Goal: Task Accomplishment & Management: Manage account settings

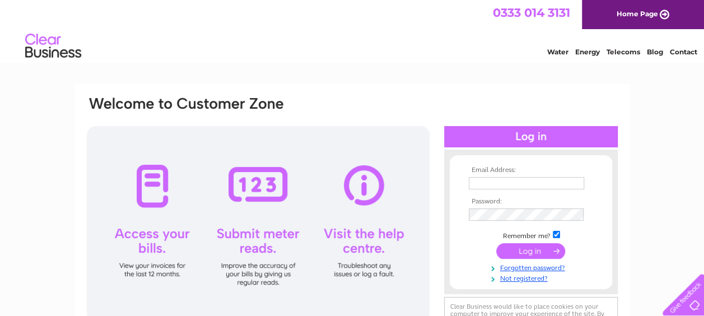
click at [489, 181] on input "text" at bounding box center [526, 183] width 115 height 12
type input "chris_sykes59@tiscali.co.uk"
click at [526, 255] on input "submit" at bounding box center [530, 251] width 69 height 16
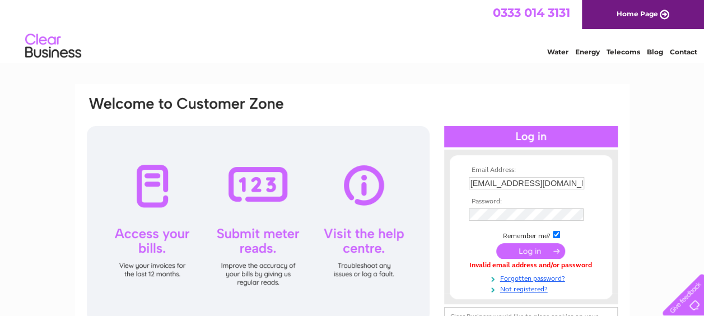
click at [522, 250] on input "submit" at bounding box center [530, 251] width 69 height 16
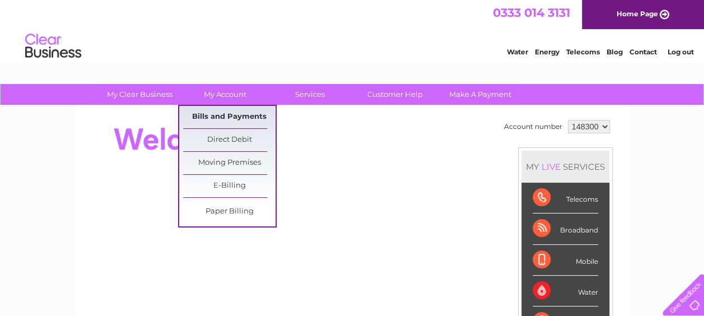
click at [230, 109] on link "Bills and Payments" at bounding box center [229, 117] width 92 height 22
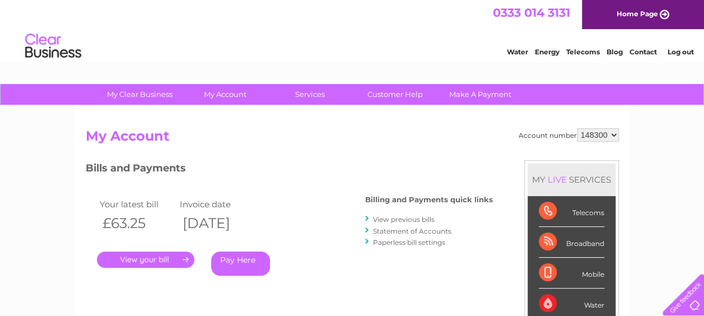
click at [140, 256] on link "." at bounding box center [145, 259] width 97 height 16
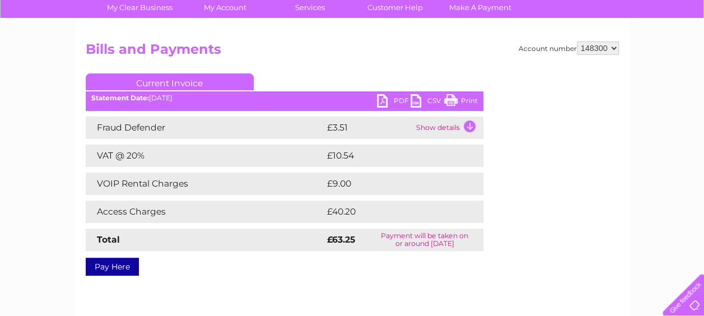
scroll to position [112, 0]
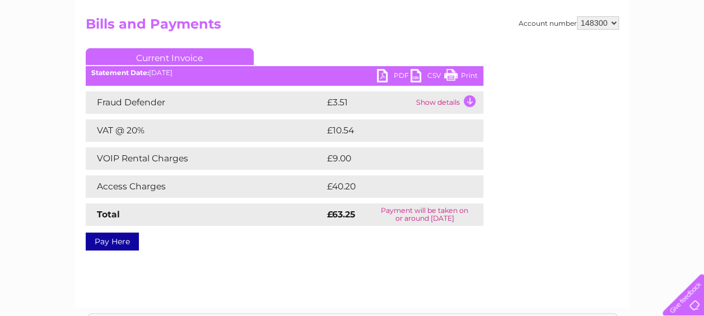
click at [387, 73] on link "PDF" at bounding box center [394, 77] width 34 height 16
